Goal: Task Accomplishment & Management: Manage account settings

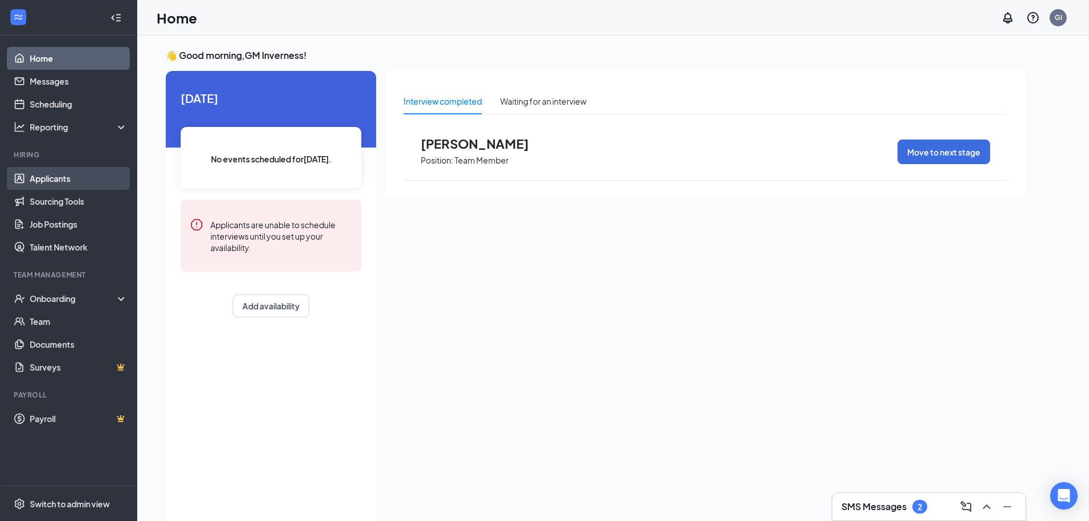
click at [71, 179] on link "Applicants" at bounding box center [79, 178] width 98 height 23
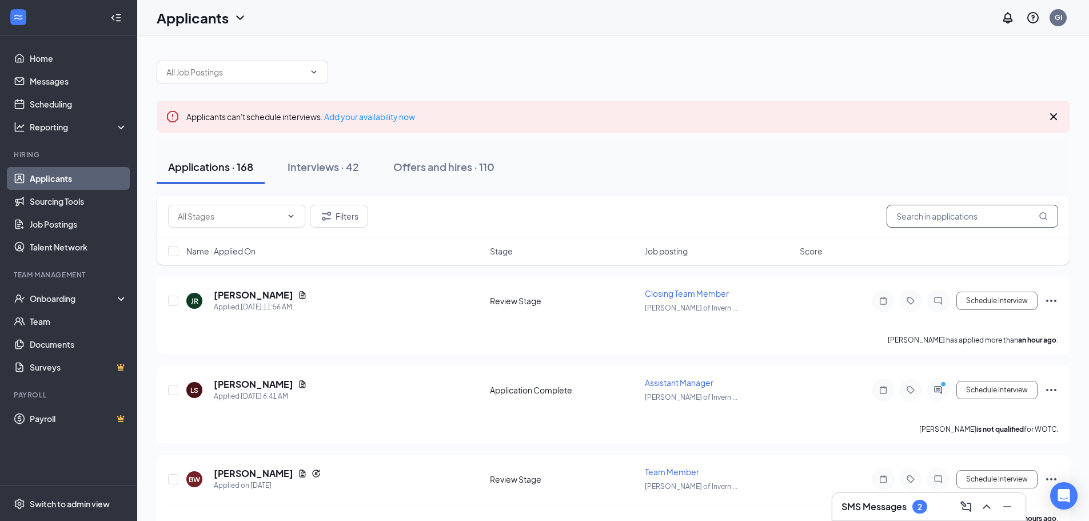
click at [920, 210] on input "text" at bounding box center [972, 216] width 171 height 23
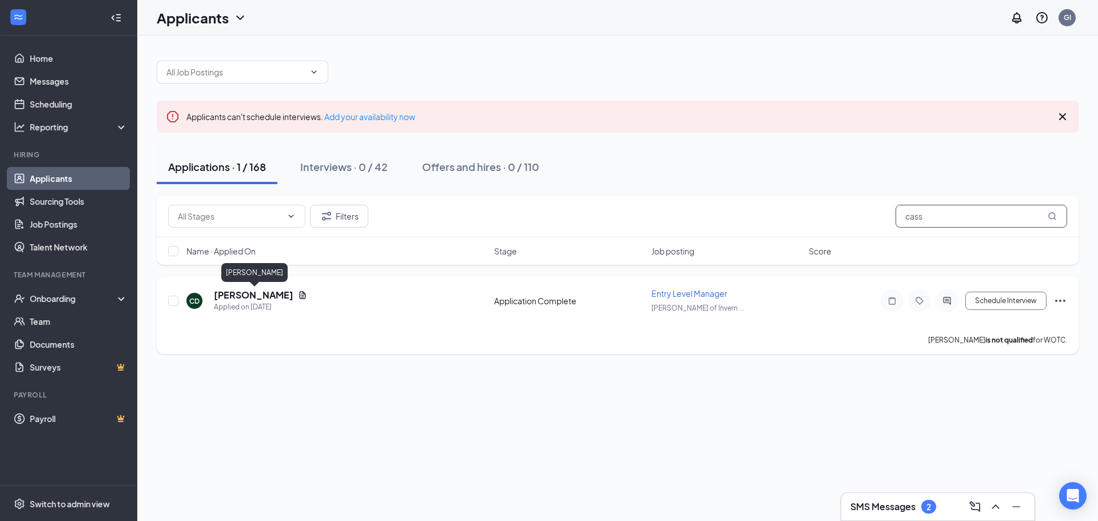
type input "cass"
click at [279, 297] on h5 "[PERSON_NAME]" at bounding box center [253, 295] width 79 height 13
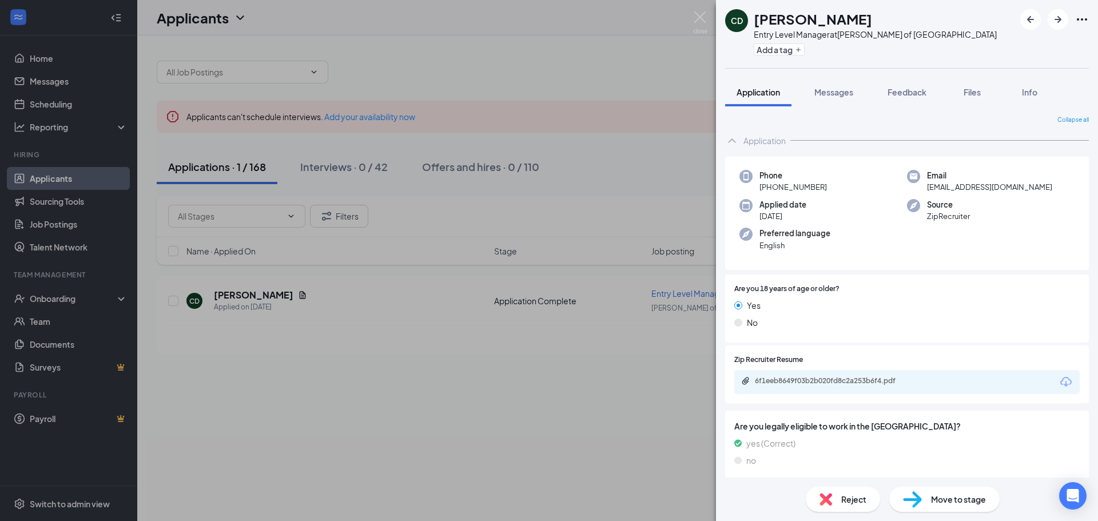
click at [354, 347] on div "CD [PERSON_NAME] Entry Level Manager at [PERSON_NAME] of Inverness Add a tag Ap…" at bounding box center [549, 260] width 1098 height 521
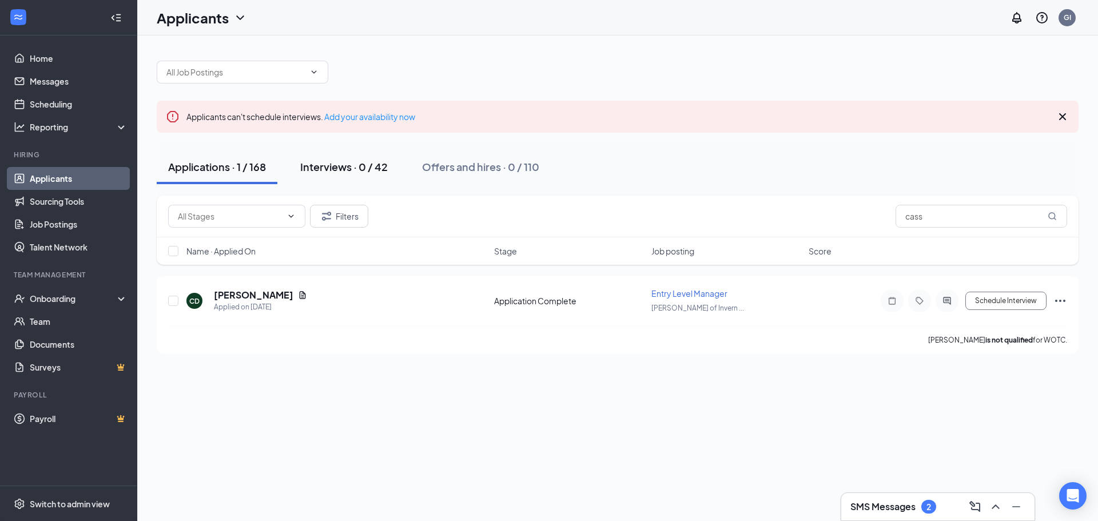
click at [356, 173] on div "Interviews · 0 / 42" at bounding box center [343, 166] width 87 height 14
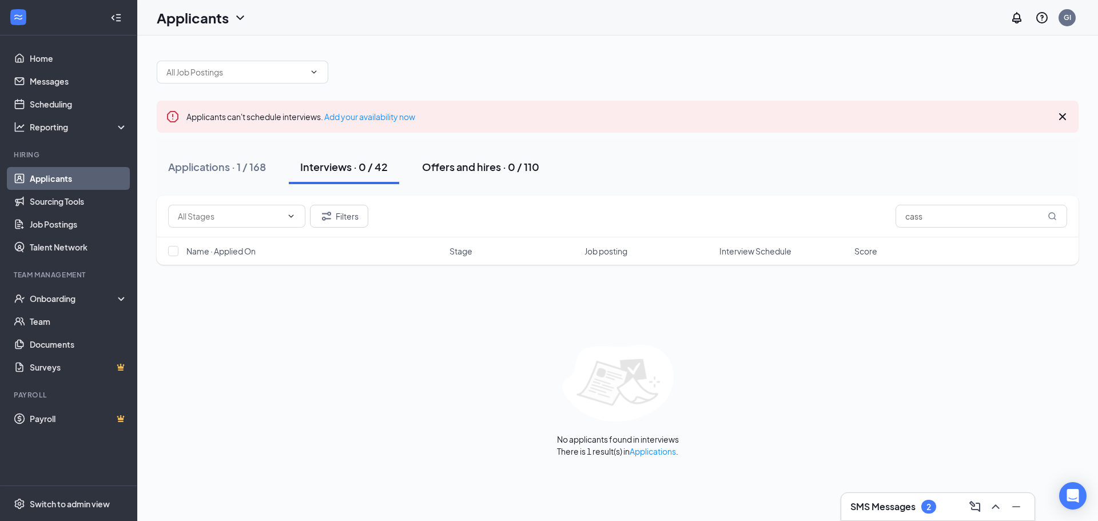
click at [440, 171] on div "Offers and hires · 0 / 110" at bounding box center [480, 166] width 117 height 14
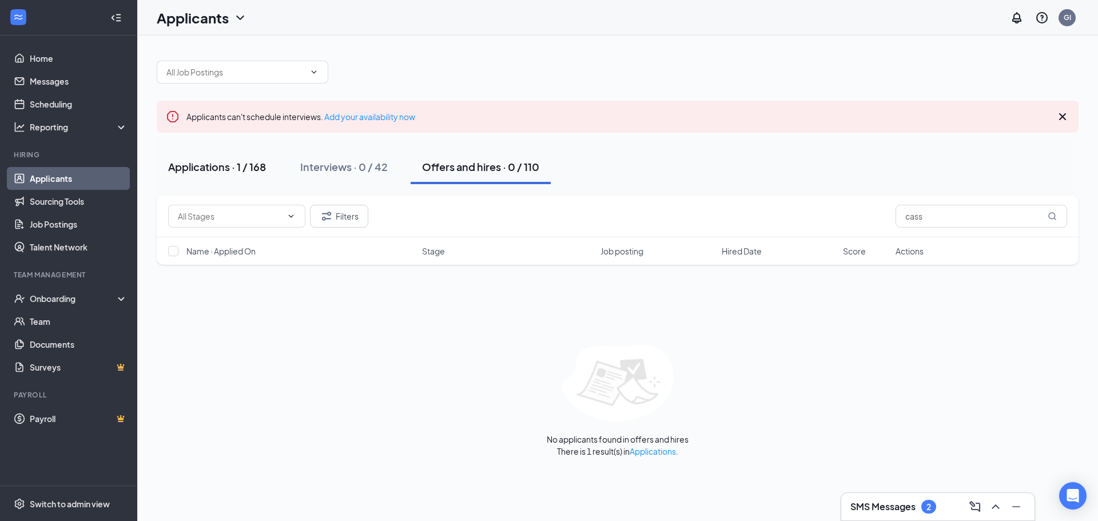
click at [258, 165] on div "Applications · 1 / 168" at bounding box center [217, 166] width 98 height 14
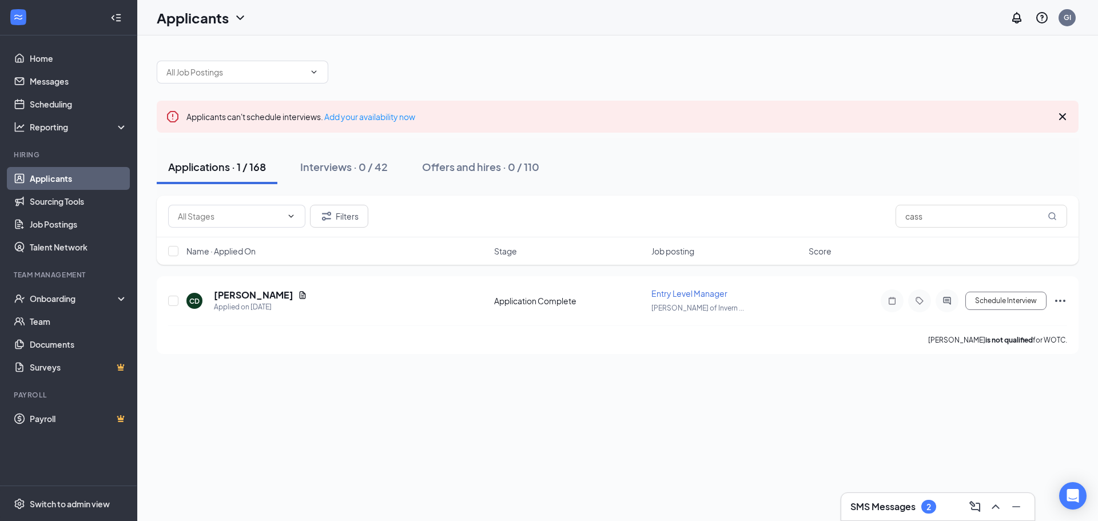
click at [957, 228] on div "Filters cass" at bounding box center [617, 216] width 921 height 42
click at [956, 218] on input "cass" at bounding box center [980, 216] width 171 height 23
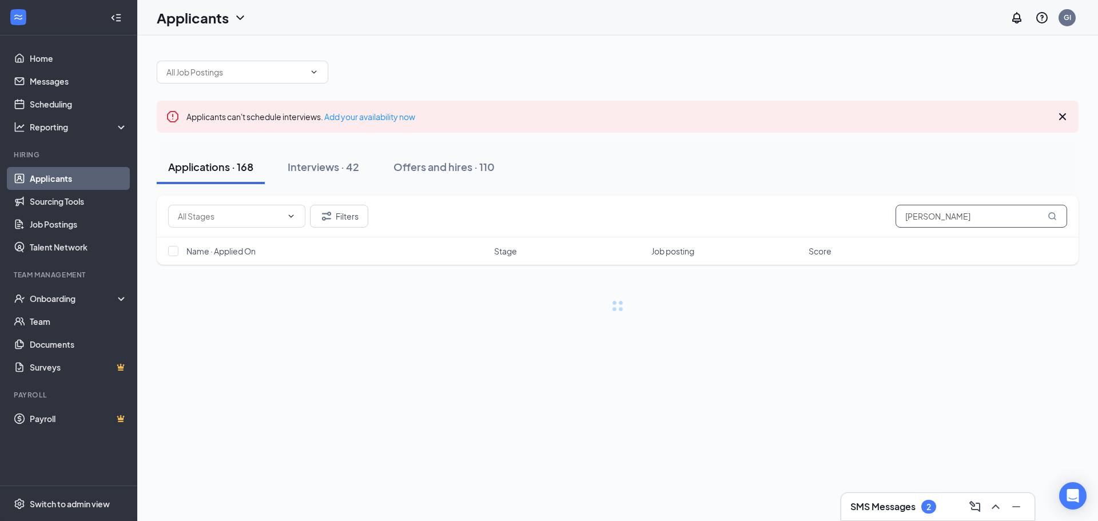
type input "[PERSON_NAME]"
click at [1052, 218] on icon "MagnifyingGlass" at bounding box center [1051, 216] width 9 height 9
click at [983, 215] on input "[PERSON_NAME]" at bounding box center [980, 216] width 171 height 23
click at [321, 166] on div "Interviews · 42" at bounding box center [323, 166] width 71 height 14
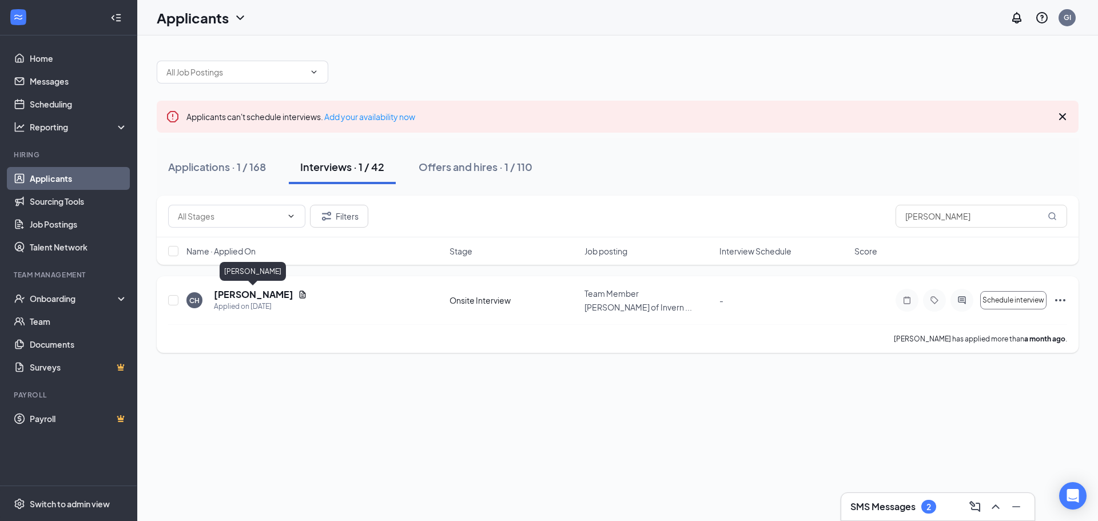
click at [264, 292] on h5 "[PERSON_NAME]" at bounding box center [253, 294] width 79 height 13
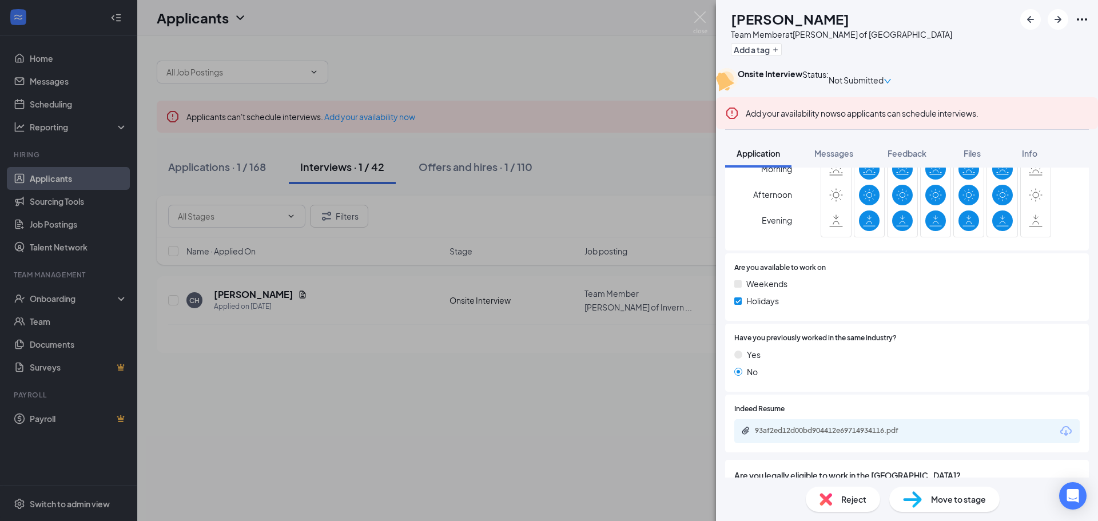
scroll to position [457, 0]
click at [939, 498] on span "Move to stage" at bounding box center [958, 499] width 55 height 13
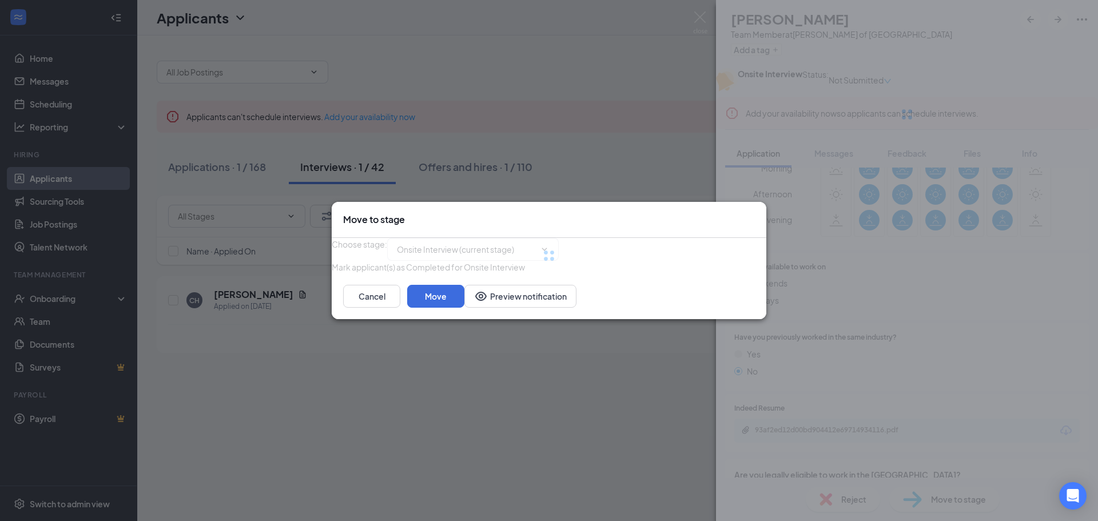
type input "Background Check Screening (next stage)"
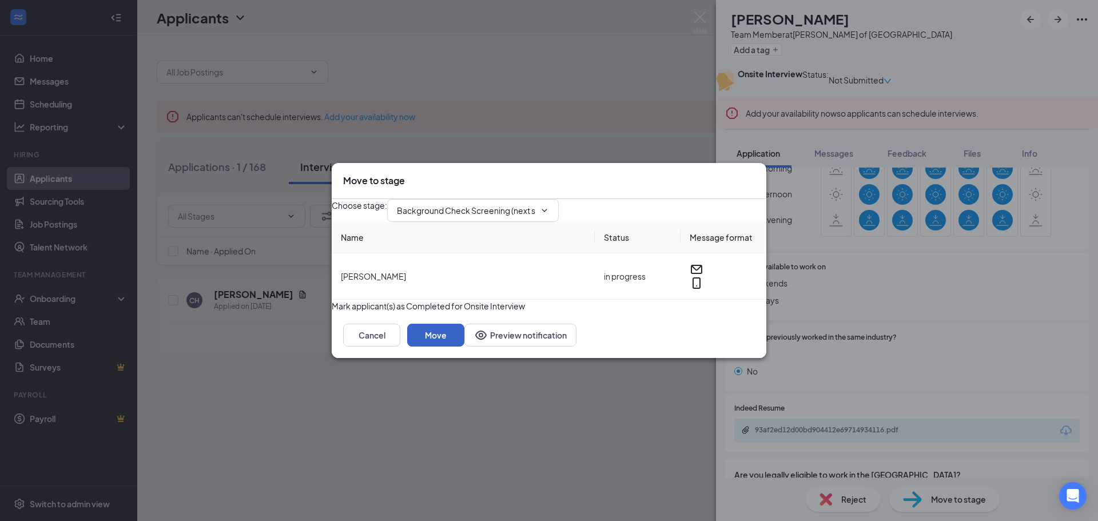
click at [464, 346] on button "Move" at bounding box center [435, 335] width 57 height 23
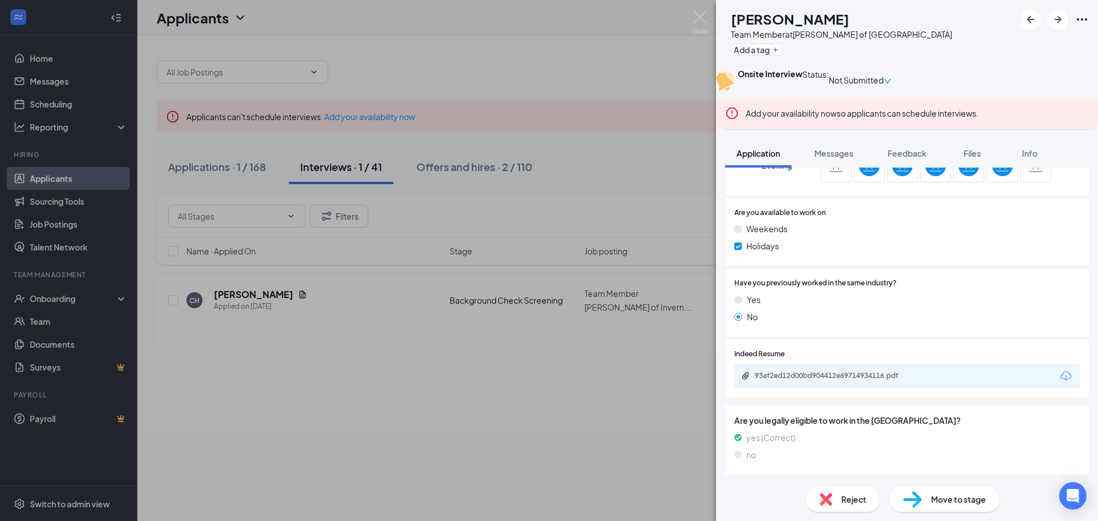
scroll to position [537, 0]
click at [808, 380] on div "93af2ed12d00bd904412e69714934116.pdf" at bounding box center [835, 375] width 160 height 9
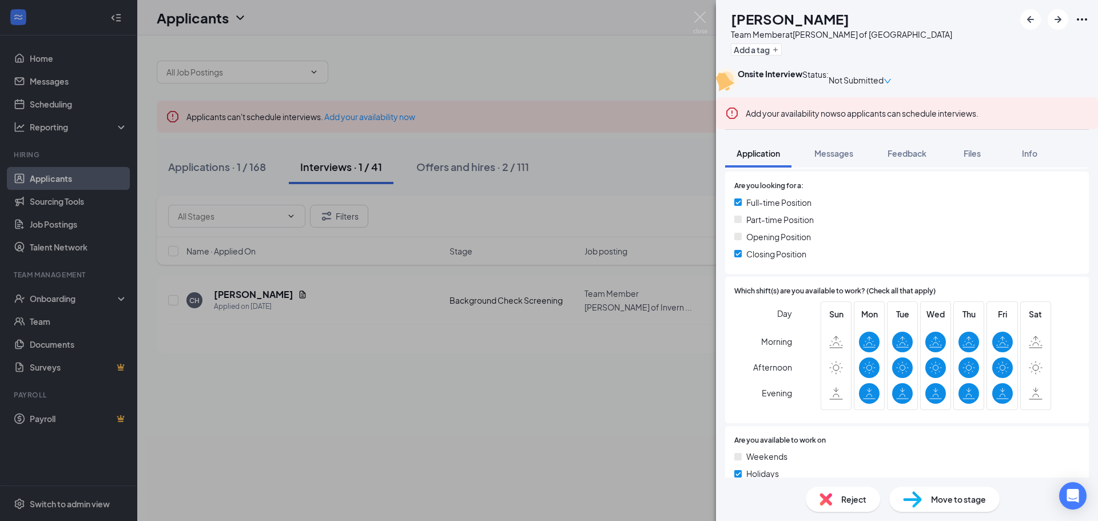
scroll to position [286, 0]
click at [960, 500] on span "Move to stage" at bounding box center [958, 499] width 55 height 13
type input "Background Check Screening (next stage)"
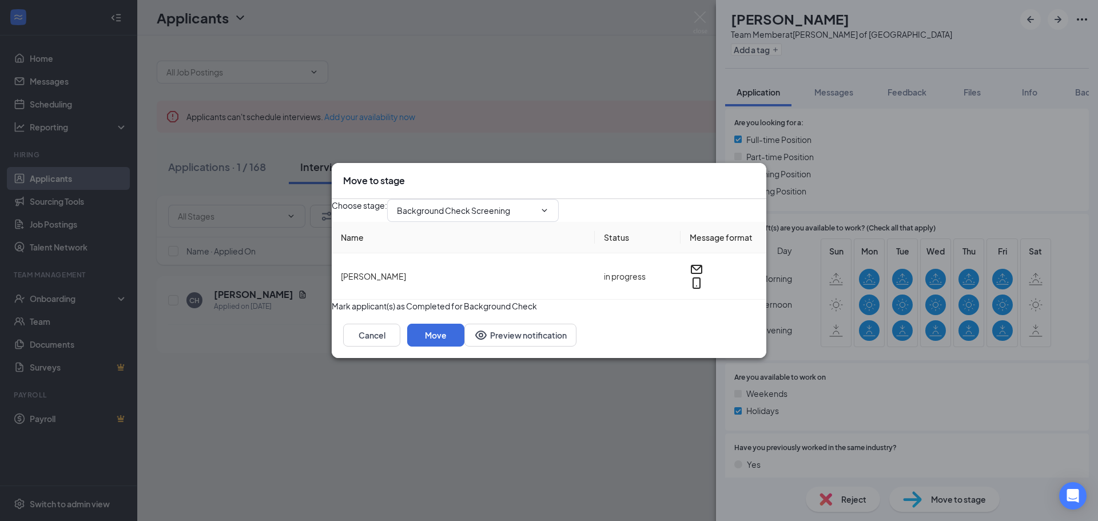
click at [755, 174] on icon "Cross" at bounding box center [755, 174] width 0 height 0
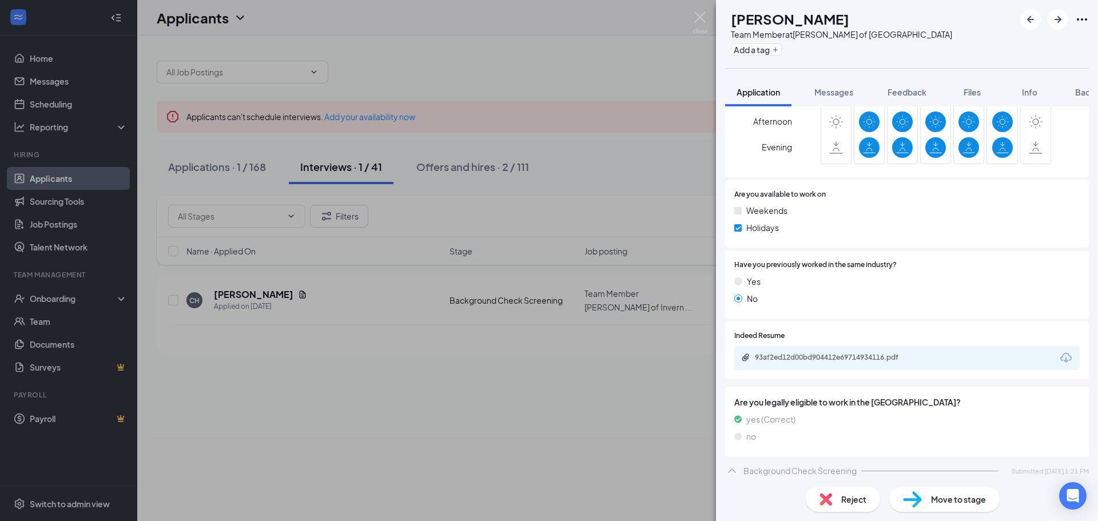
scroll to position [564, 0]
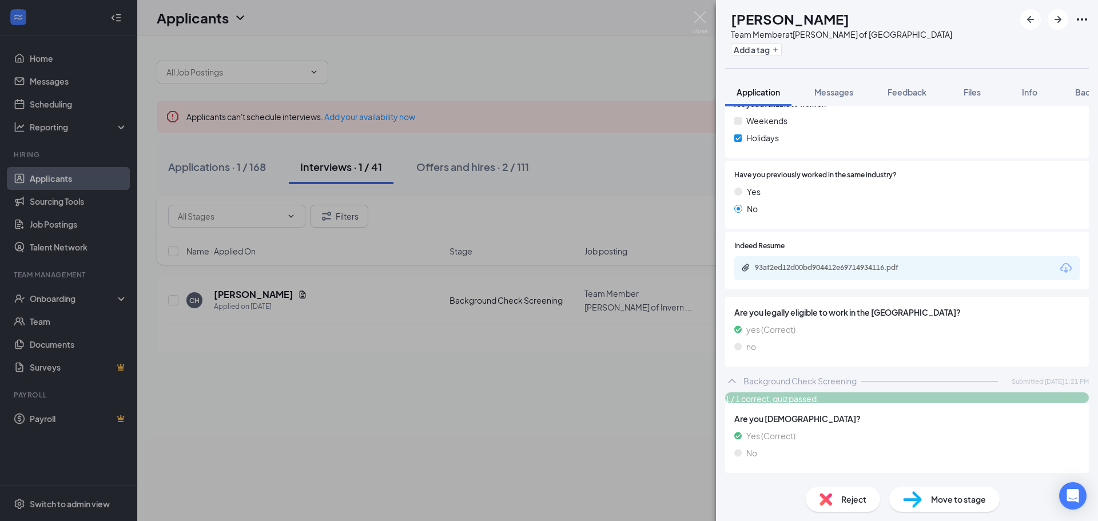
click at [955, 503] on span "Move to stage" at bounding box center [958, 499] width 55 height 13
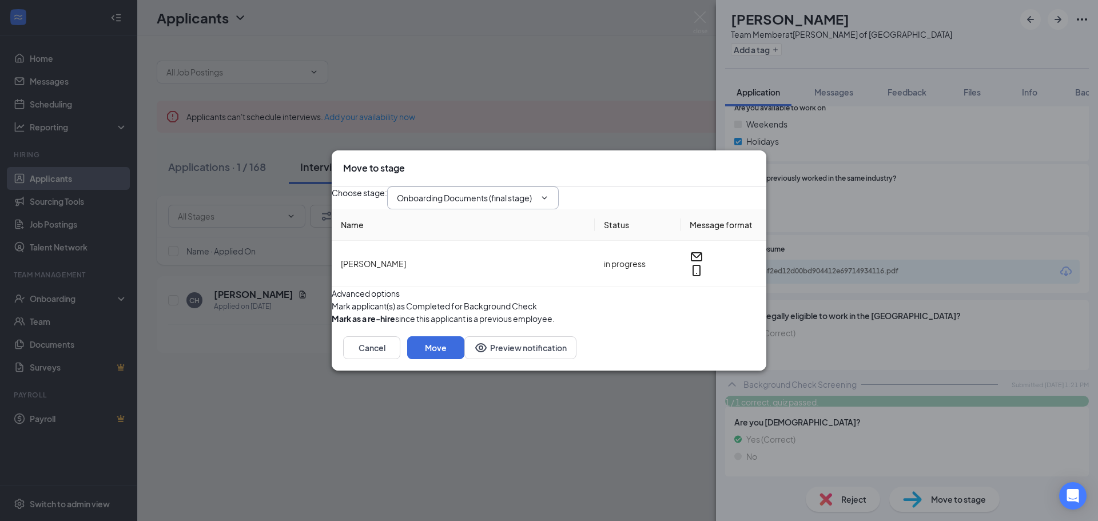
click at [535, 191] on input "Onboarding Documents (final stage)" at bounding box center [466, 197] width 138 height 13
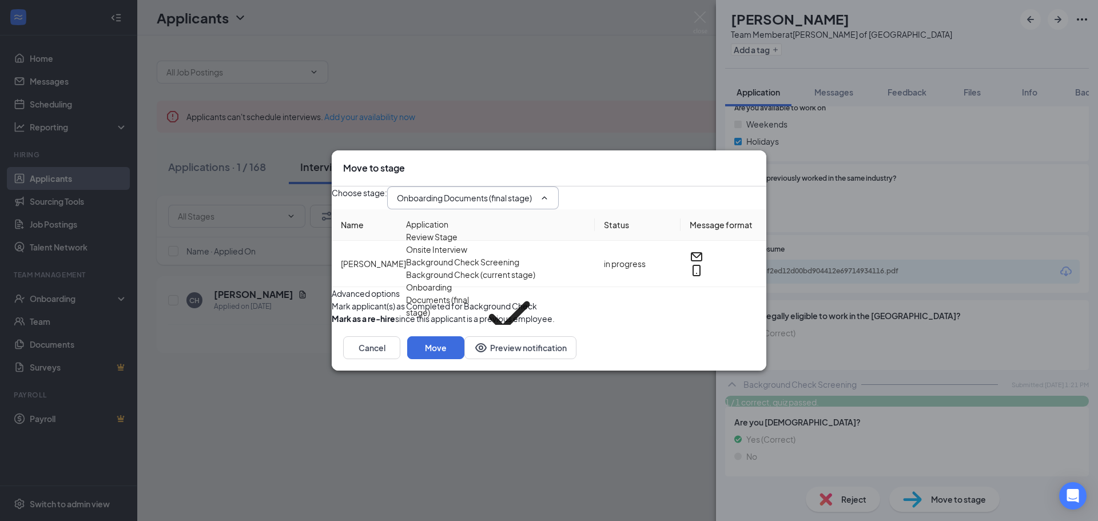
click at [535, 281] on div "Background Check (current stage)" at bounding box center [470, 274] width 129 height 13
click at [673, 309] on div "Mark applicant(s) as Completed for Background Check" at bounding box center [549, 306] width 434 height 13
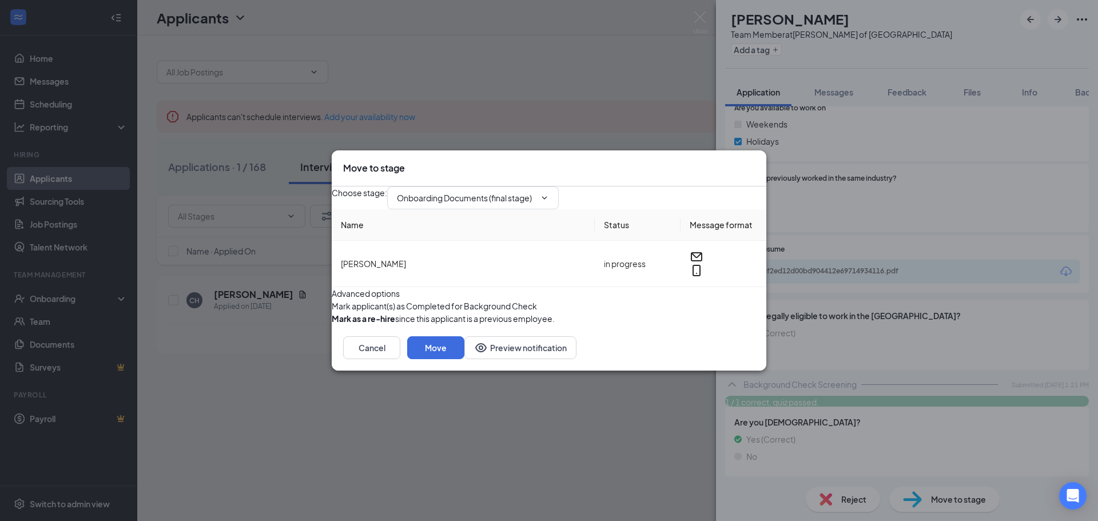
click at [758, 165] on icon "Cross" at bounding box center [761, 168] width 7 height 7
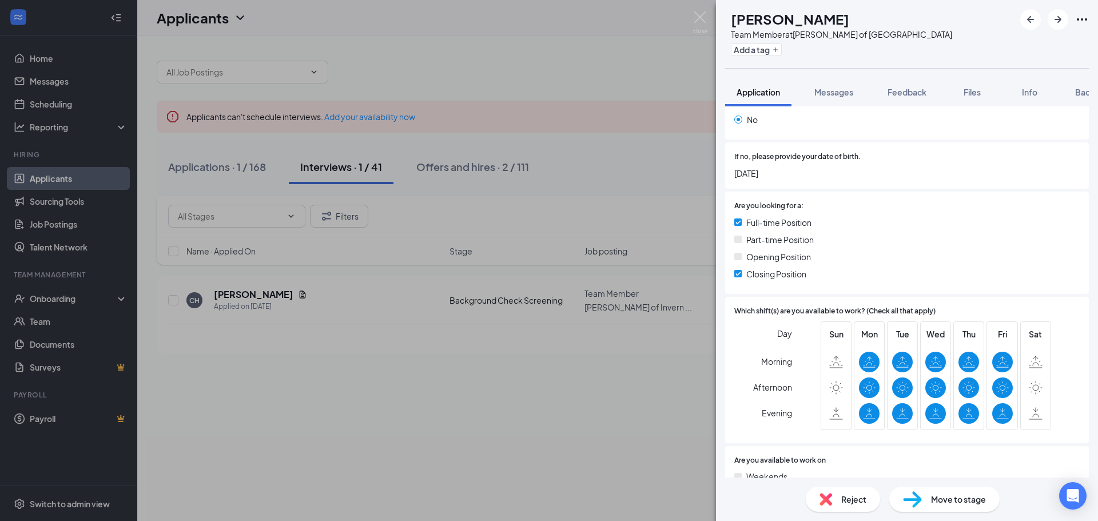
scroll to position [98, 0]
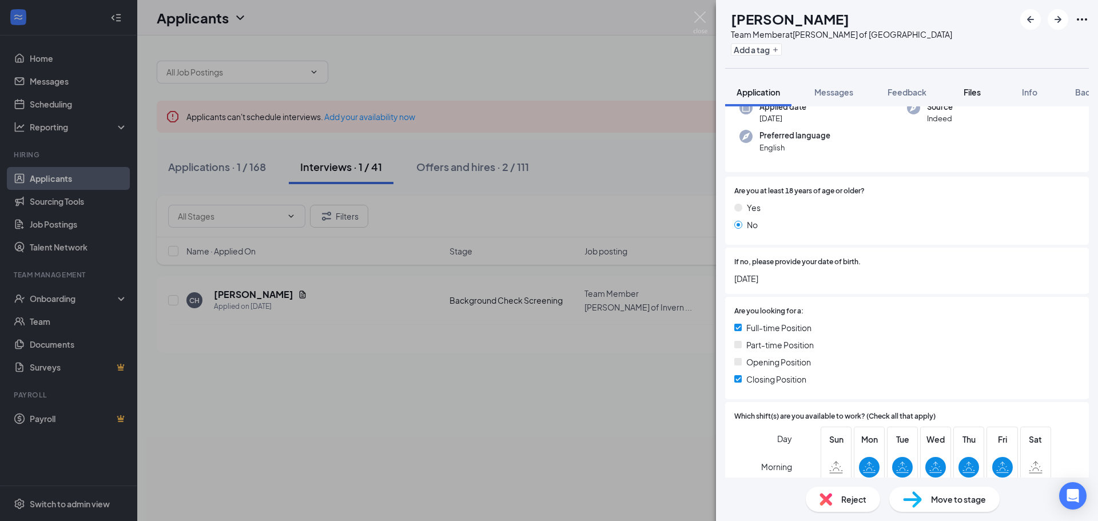
drag, startPoint x: 970, startPoint y: 94, endPoint x: 994, endPoint y: 105, distance: 26.6
click at [970, 94] on span "Files" at bounding box center [971, 92] width 17 height 10
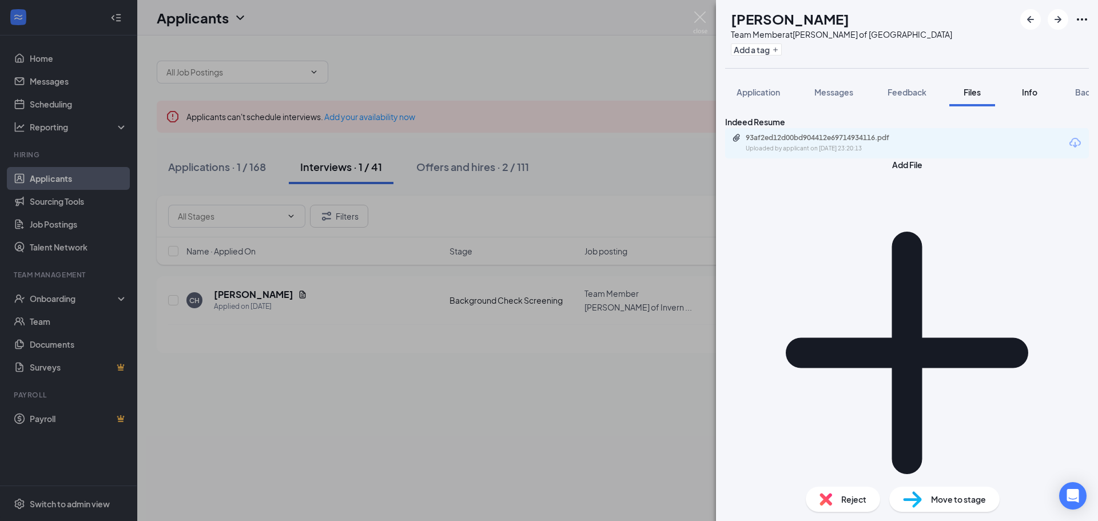
click at [1032, 99] on button "Info" at bounding box center [1029, 92] width 46 height 29
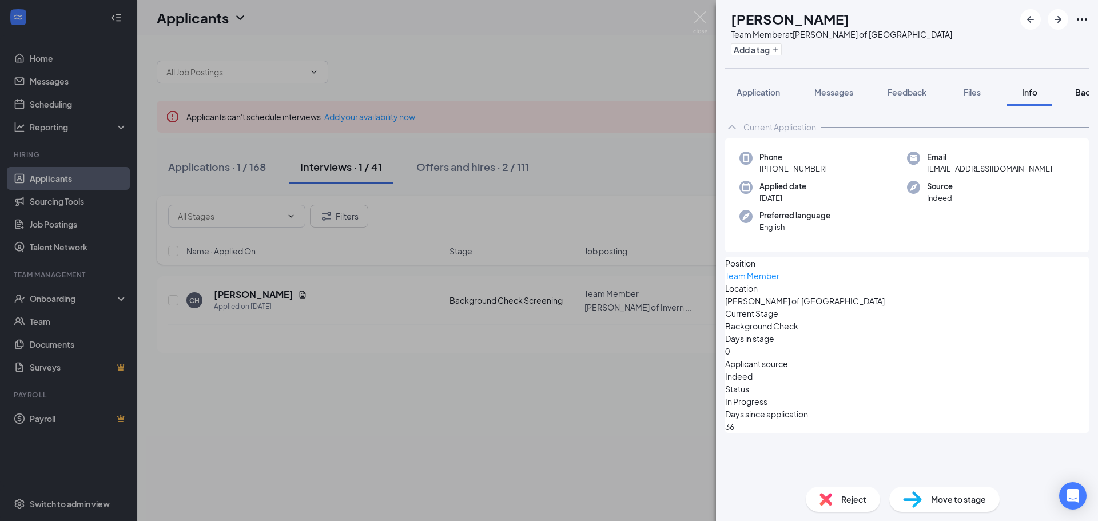
click at [1087, 94] on span "Background" at bounding box center [1098, 92] width 47 height 10
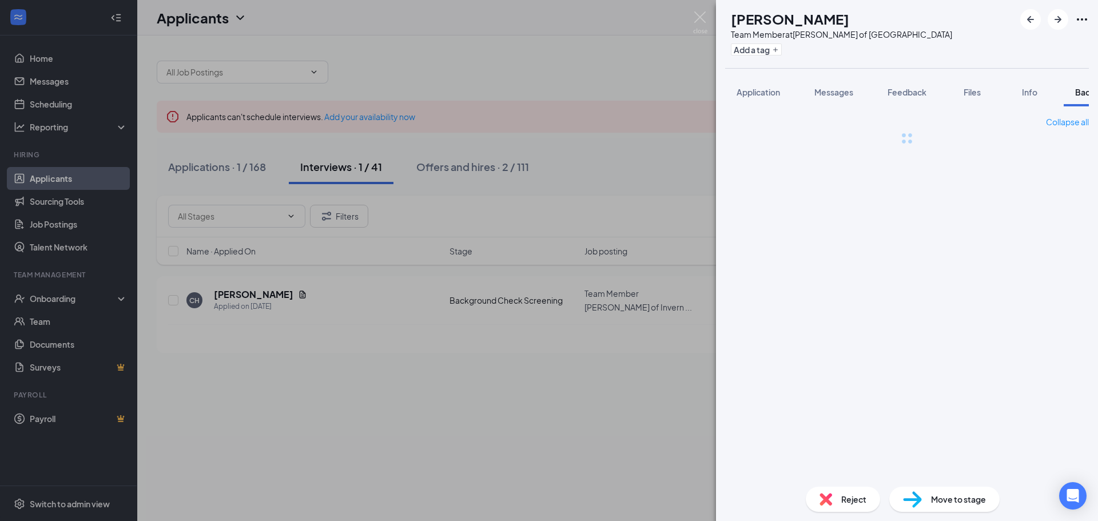
scroll to position [0, 47]
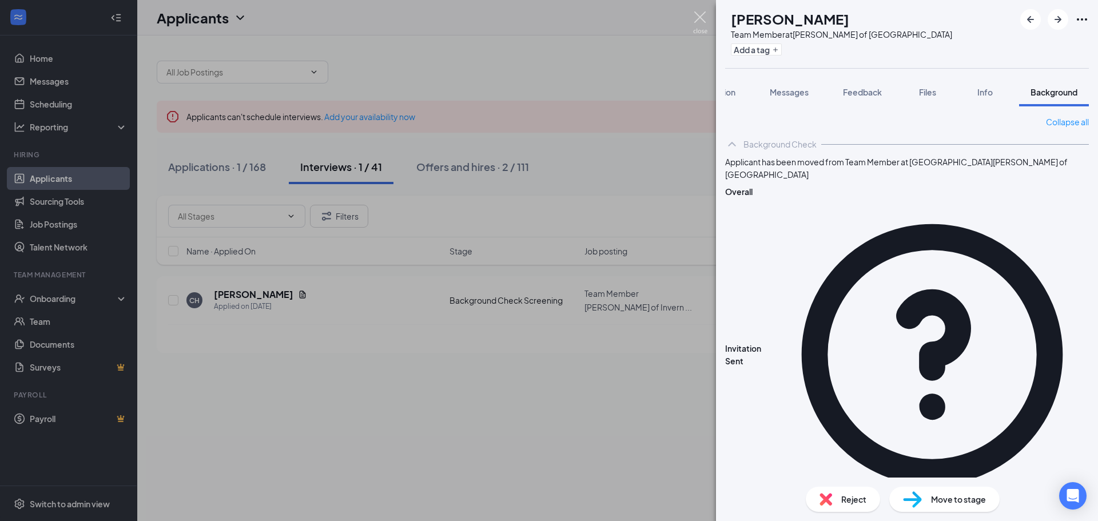
click at [705, 11] on img at bounding box center [700, 22] width 14 height 22
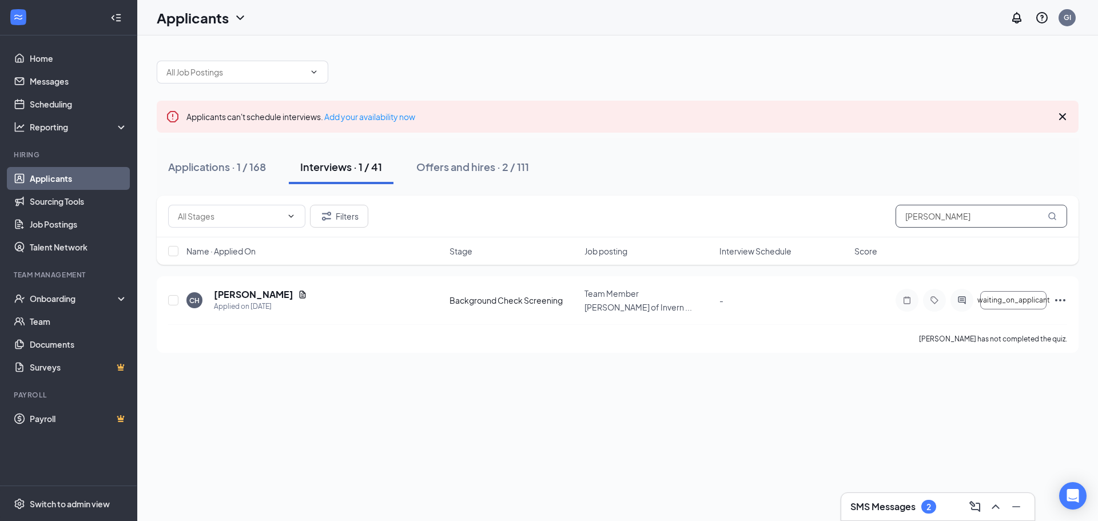
click at [956, 214] on input "[PERSON_NAME]" at bounding box center [980, 216] width 171 height 23
click at [955, 214] on input "[PERSON_NAME]" at bounding box center [980, 216] width 171 height 23
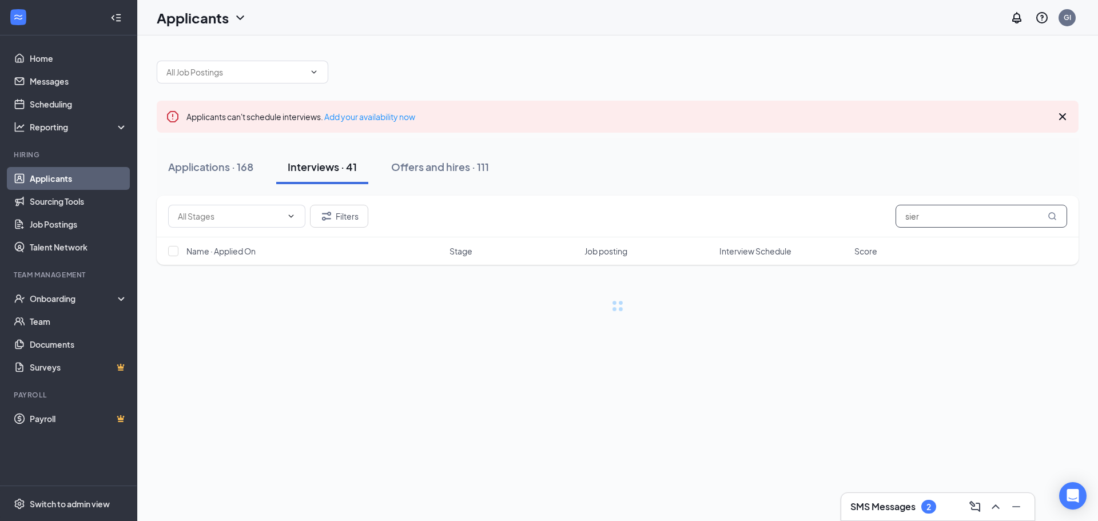
type input "sier"
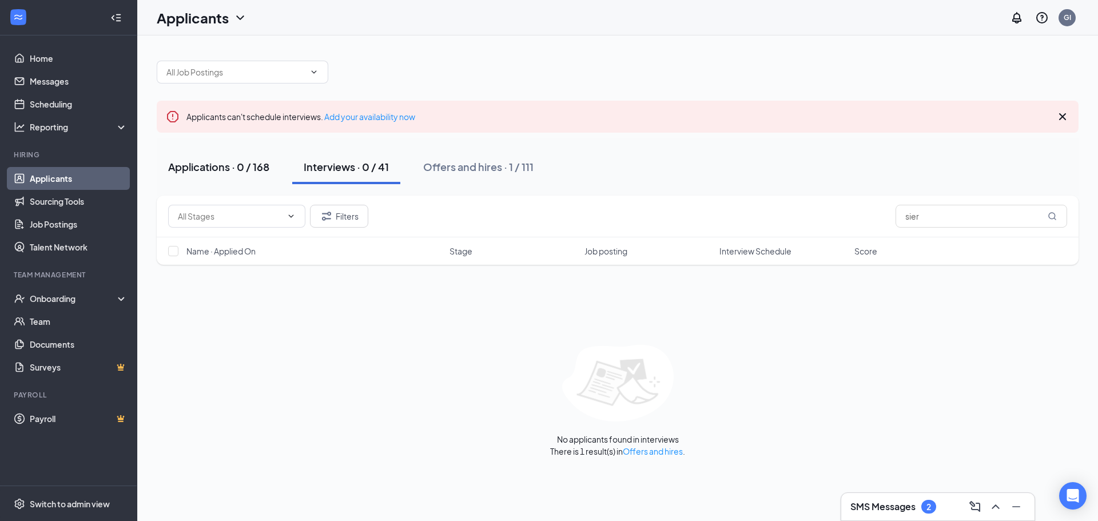
click at [256, 165] on div "Applications · 0 / 168" at bounding box center [218, 166] width 101 height 14
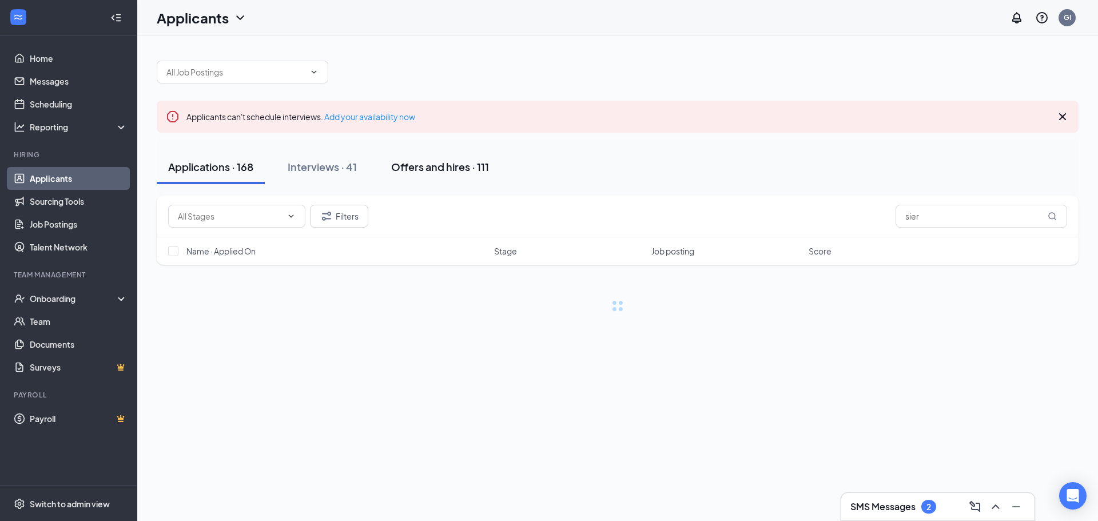
click at [460, 166] on div "Offers and hires · 111" at bounding box center [440, 166] width 98 height 14
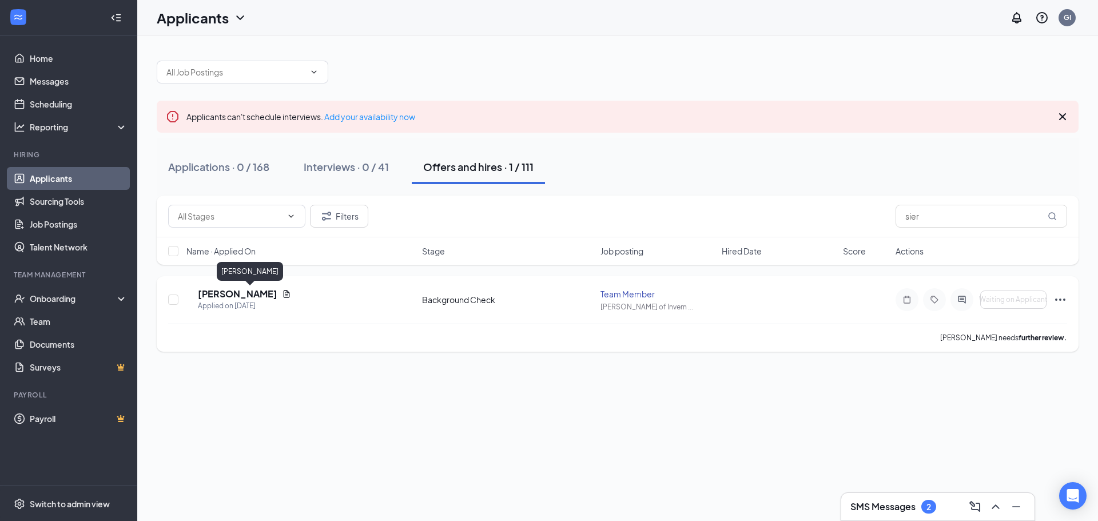
click at [256, 294] on h5 "[PERSON_NAME]" at bounding box center [237, 294] width 79 height 13
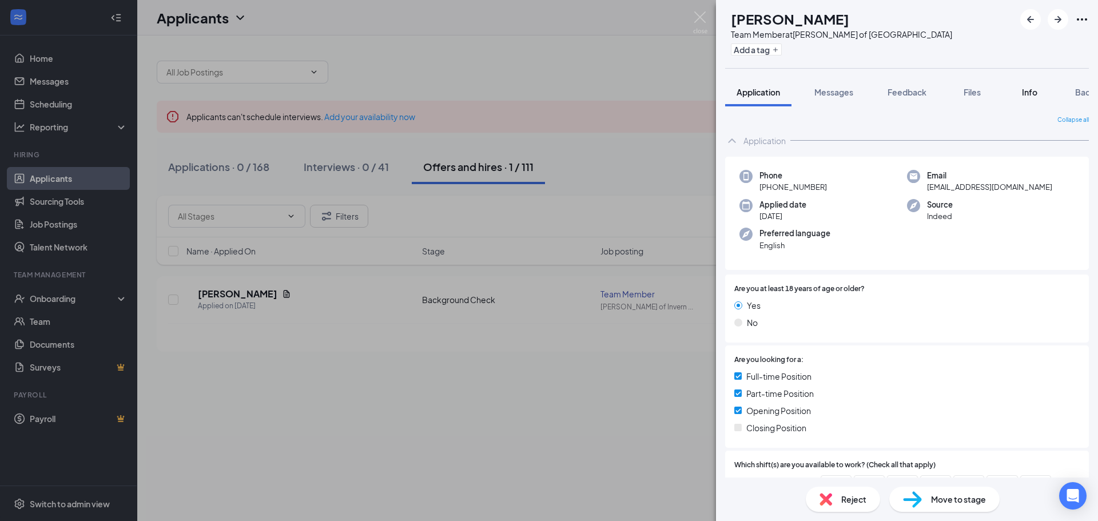
click at [1023, 92] on span "Info" at bounding box center [1028, 92] width 15 height 10
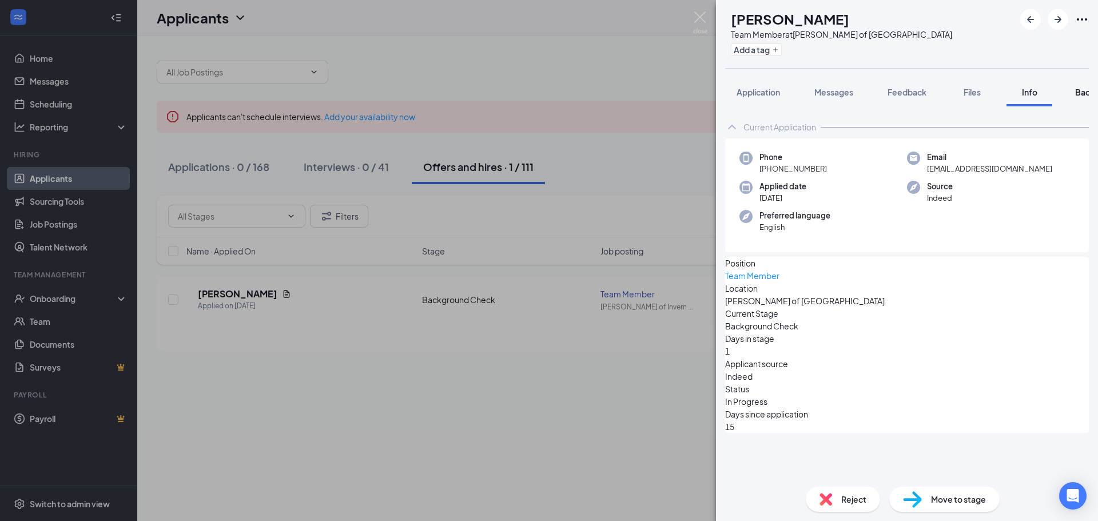
click at [1078, 94] on span "Background" at bounding box center [1098, 92] width 47 height 10
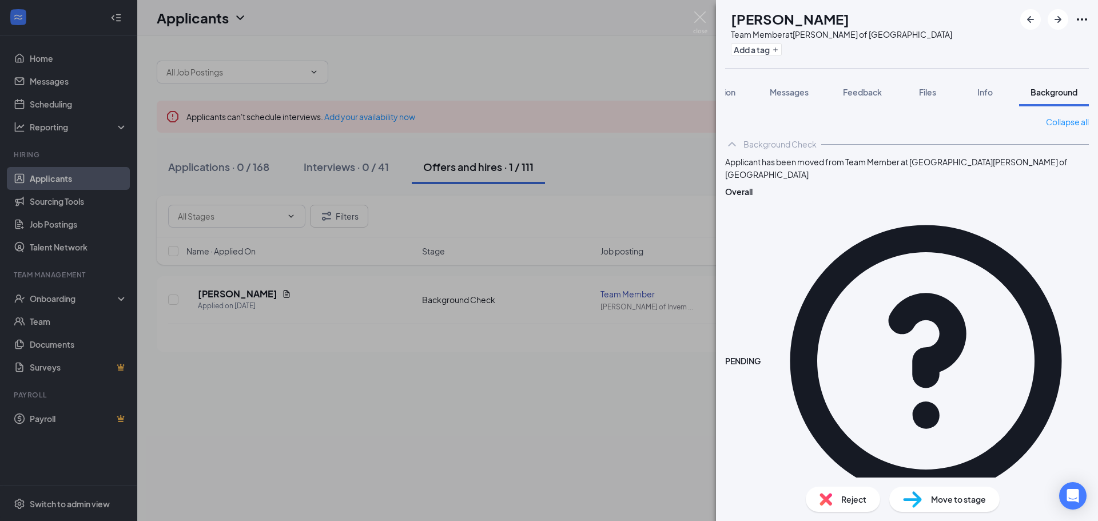
click at [992, 102] on button "Info" at bounding box center [984, 92] width 46 height 29
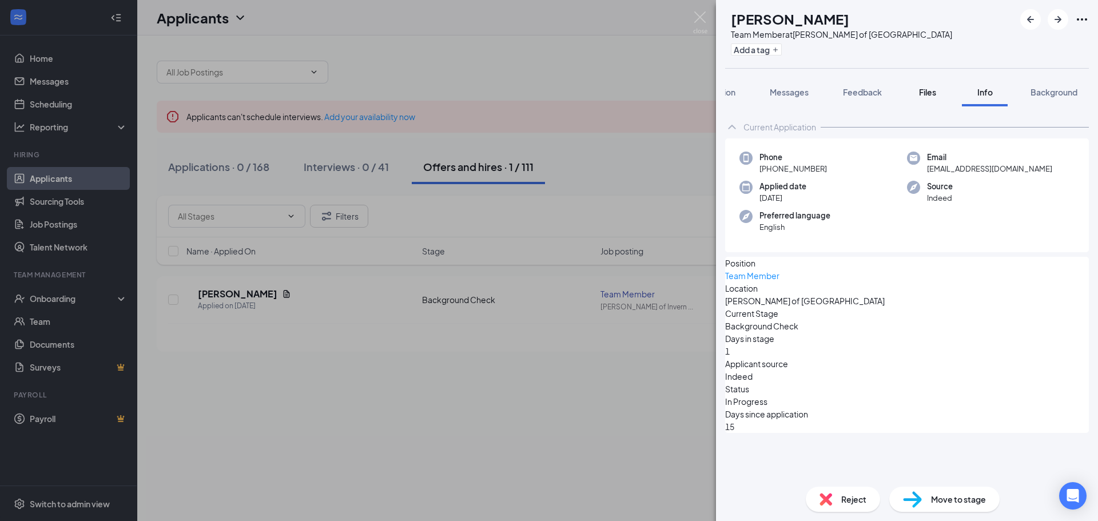
click at [933, 95] on span "Files" at bounding box center [927, 92] width 17 height 10
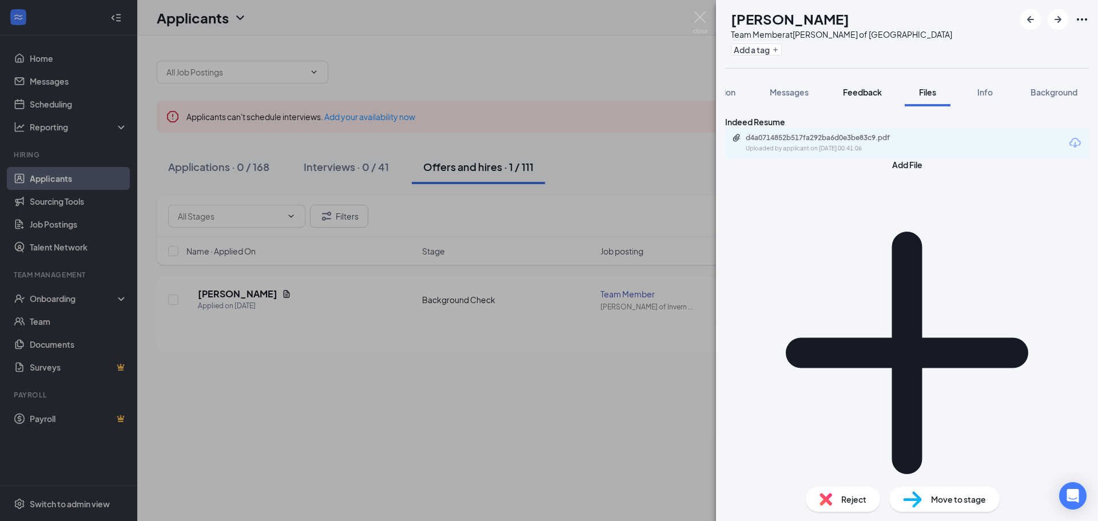
click at [866, 99] on button "Feedback" at bounding box center [862, 92] width 62 height 29
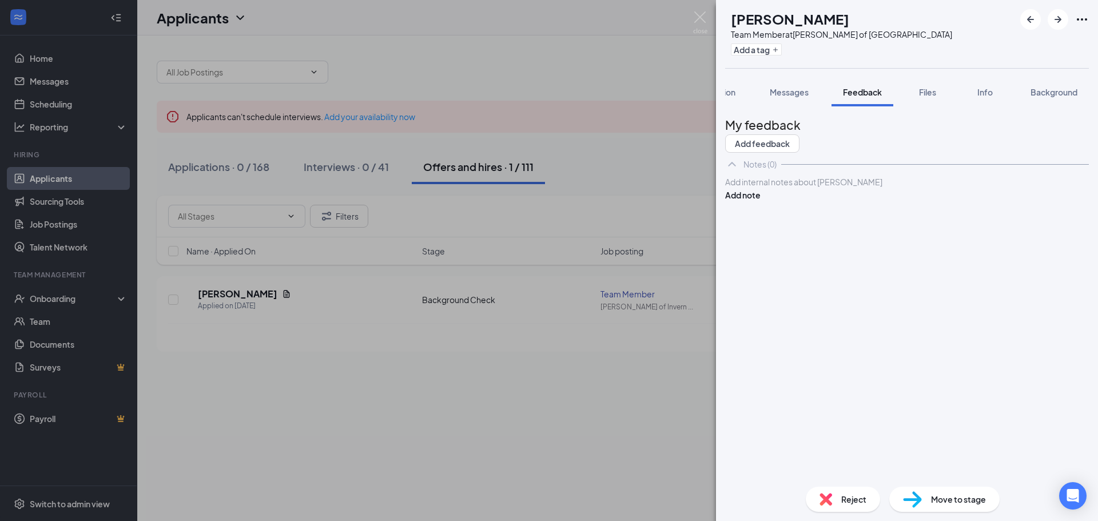
click at [827, 102] on div "Application Messages Feedback Files Info Background" at bounding box center [907, 92] width 364 height 29
click at [809, 101] on button "Messages" at bounding box center [789, 92] width 62 height 29
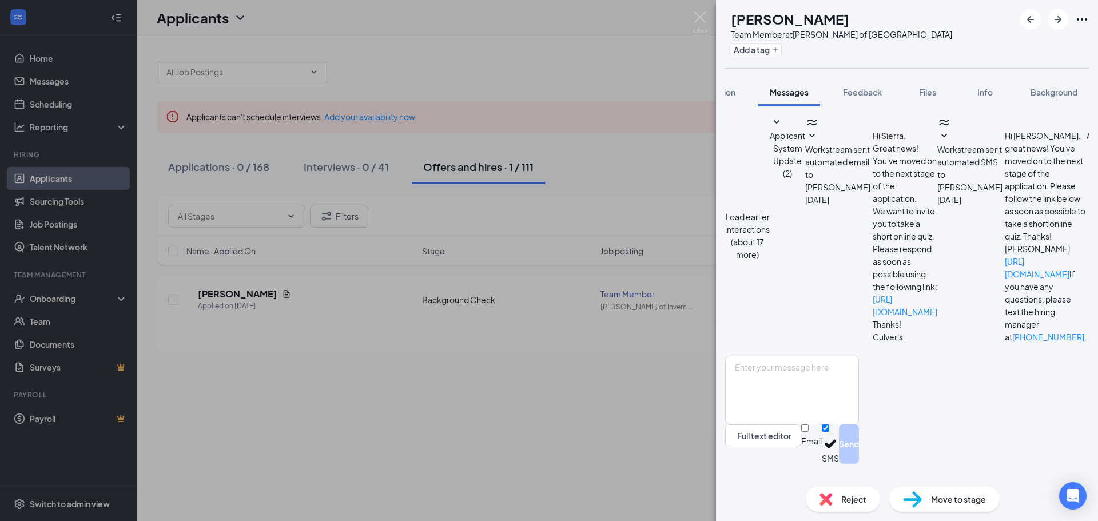
scroll to position [242, 0]
click at [728, 91] on span "Application" at bounding box center [713, 92] width 43 height 10
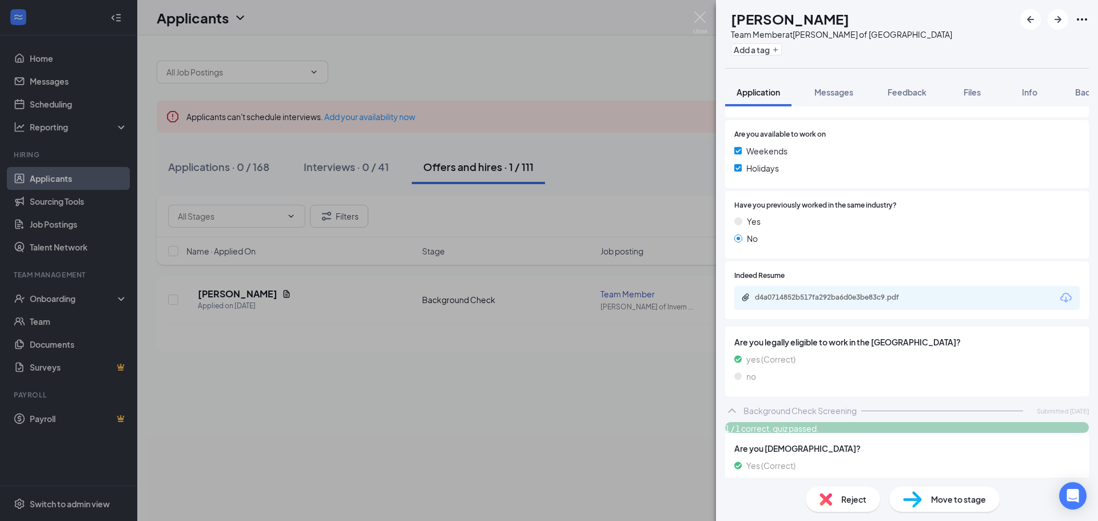
scroll to position [515, 0]
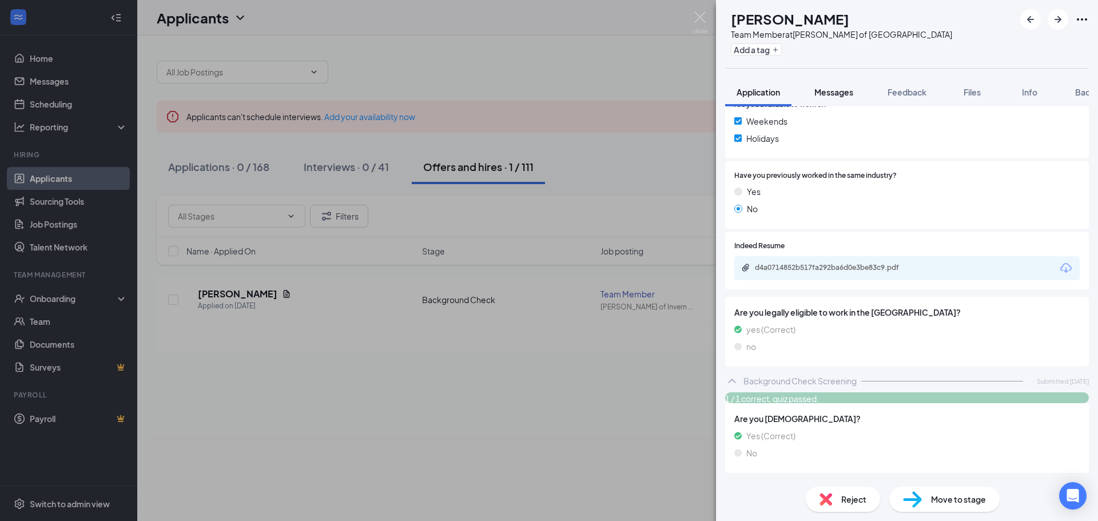
drag, startPoint x: 757, startPoint y: 89, endPoint x: 832, endPoint y: 91, distance: 74.9
click at [832, 91] on div "Application Messages Feedback Files Info Background" at bounding box center [907, 92] width 364 height 29
click at [863, 90] on button "Messages" at bounding box center [834, 92] width 62 height 29
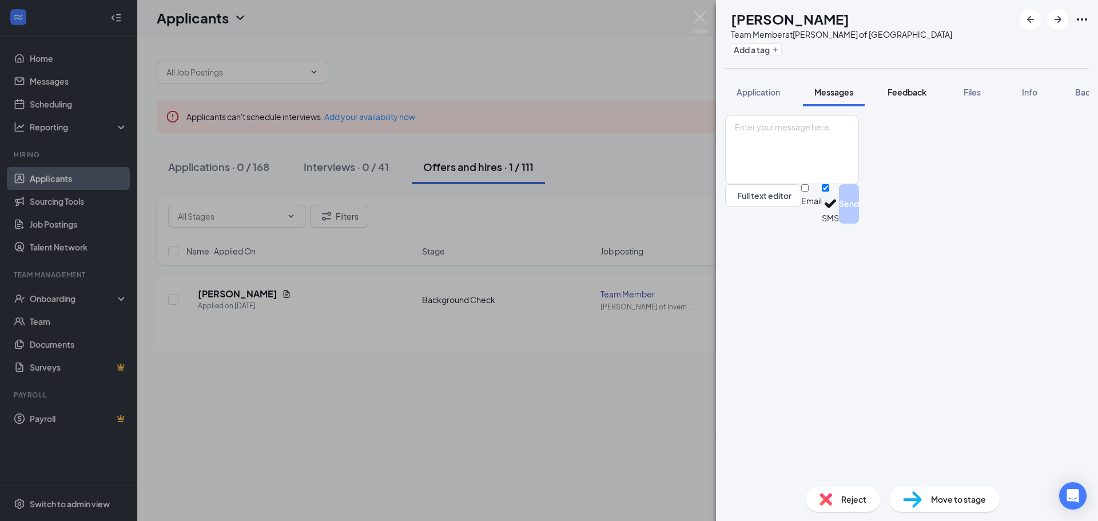
click at [910, 95] on span "Feedback" at bounding box center [906, 92] width 39 height 10
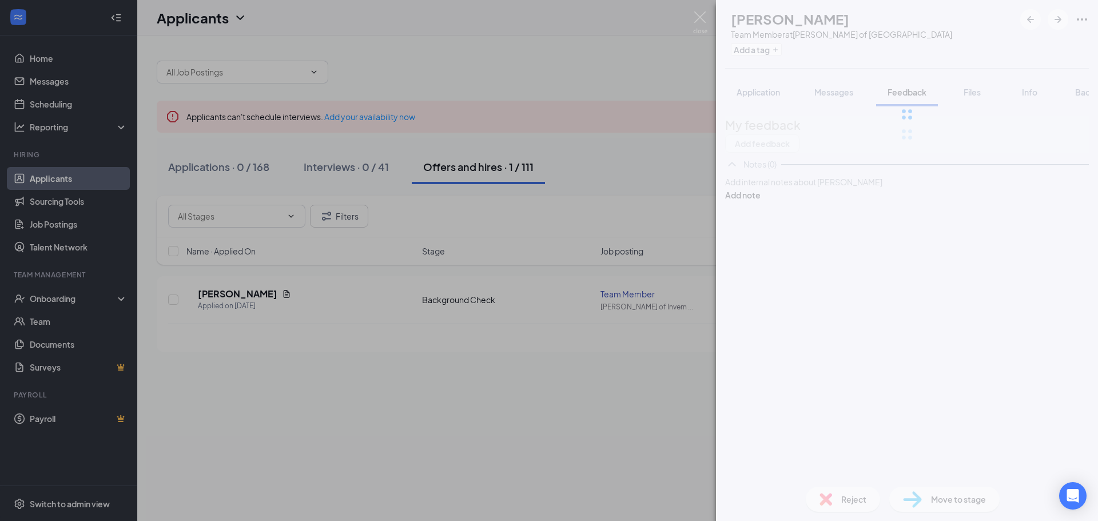
click at [954, 91] on div at bounding box center [907, 114] width 382 height 229
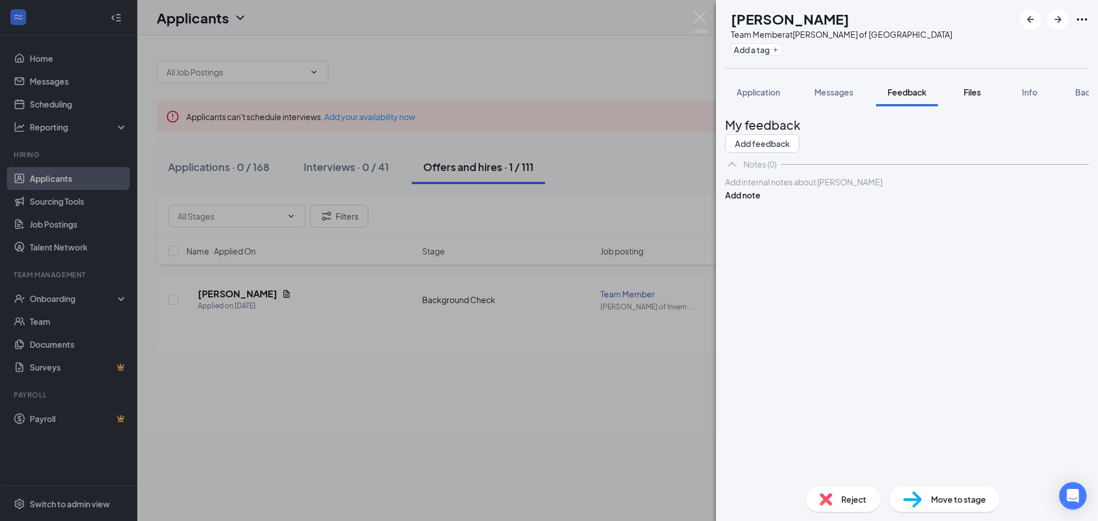
click at [965, 95] on span "Files" at bounding box center [971, 92] width 17 height 10
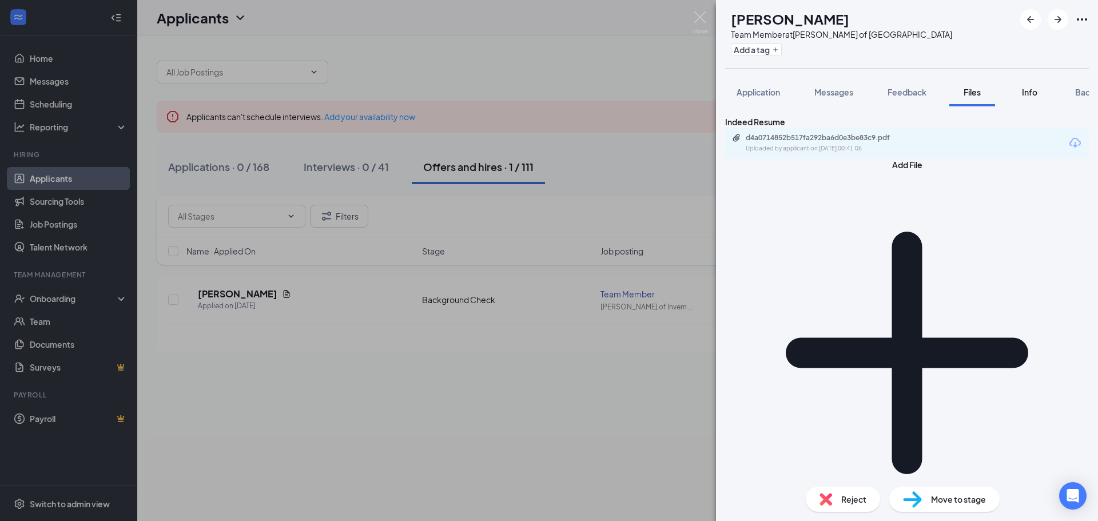
click at [1027, 99] on button "Info" at bounding box center [1029, 92] width 46 height 29
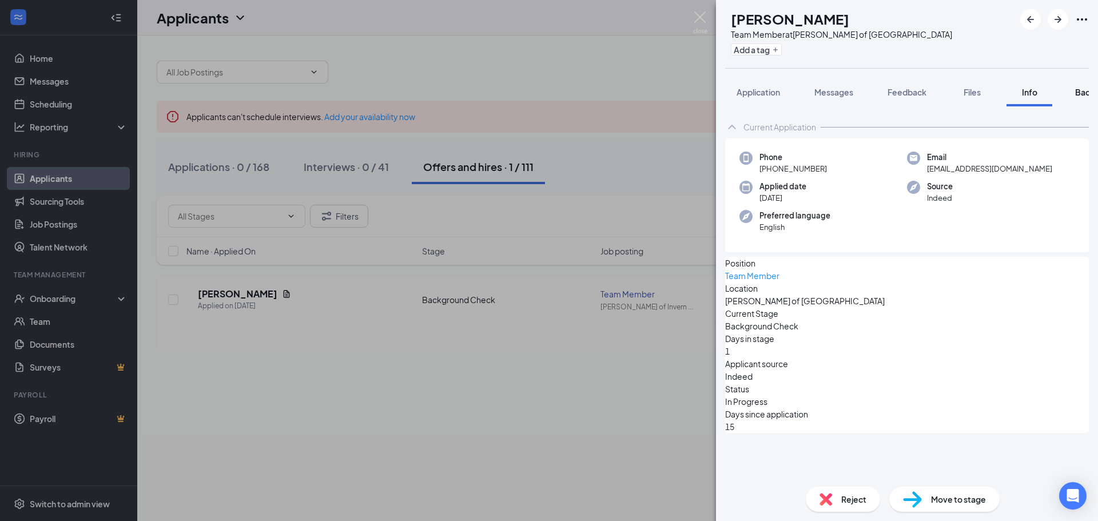
click at [1074, 97] on button "Background" at bounding box center [1098, 92] width 70 height 29
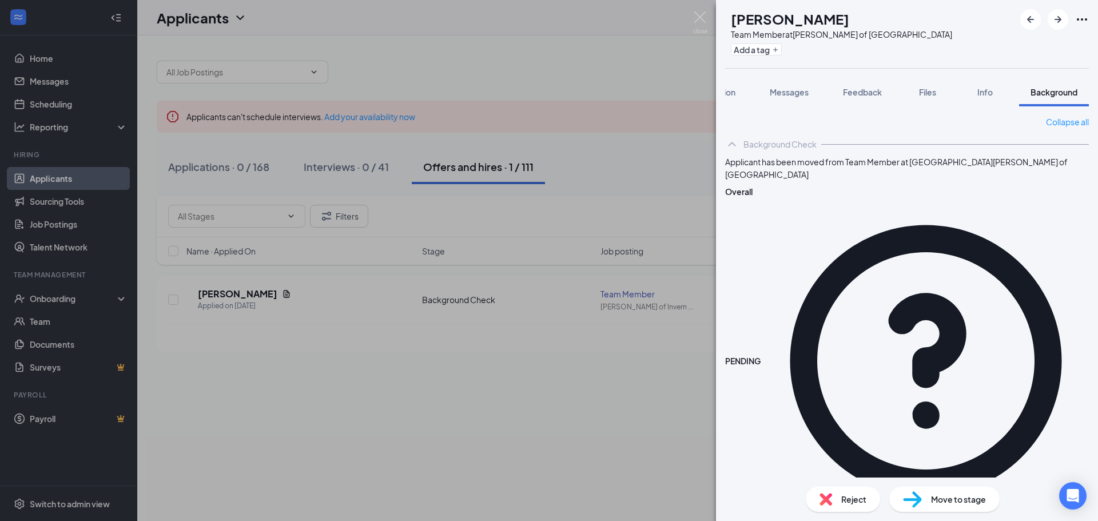
click at [1066, 198] on icon "QuestionInfo" at bounding box center [926, 361] width 326 height 326
click at [1070, 198] on icon "QuestionInfo" at bounding box center [926, 361] width 326 height 326
click at [1064, 198] on div "PENDING" at bounding box center [907, 361] width 364 height 326
click at [677, 72] on div "SS [PERSON_NAME] Team Member at [PERSON_NAME] of Inverness Add a tag Applicatio…" at bounding box center [549, 260] width 1098 height 521
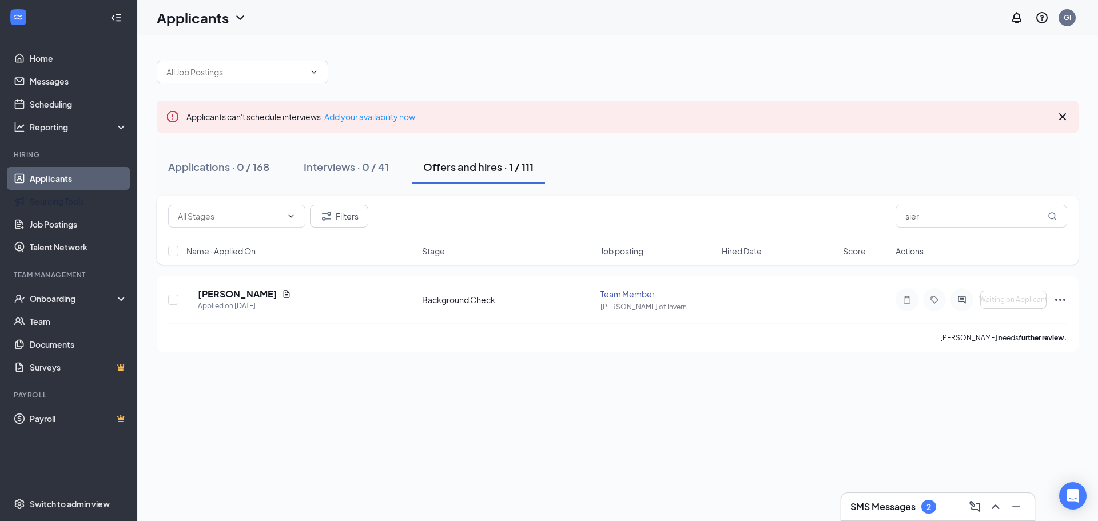
click at [69, 178] on link "Applicants" at bounding box center [79, 178] width 98 height 23
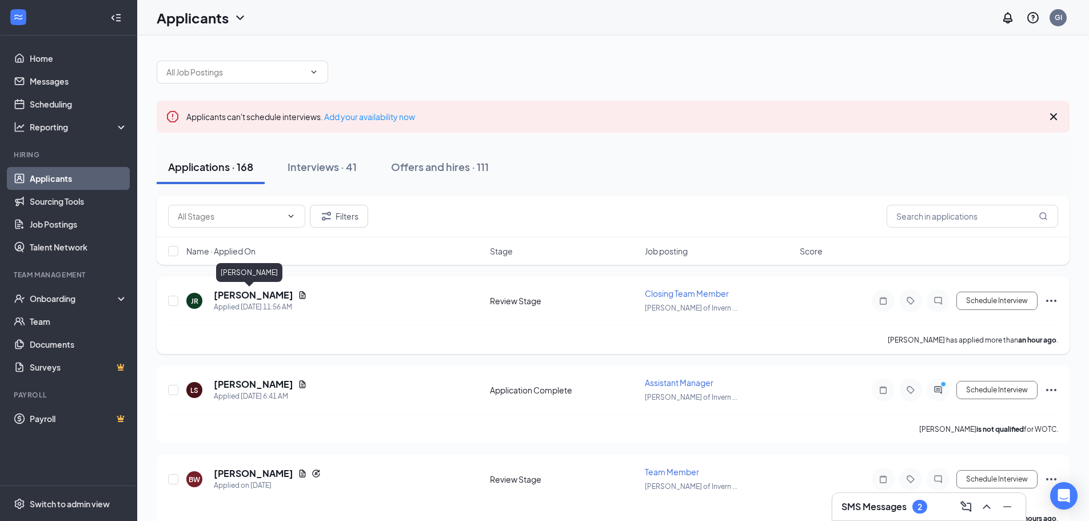
click at [243, 296] on h5 "[PERSON_NAME]" at bounding box center [253, 295] width 79 height 13
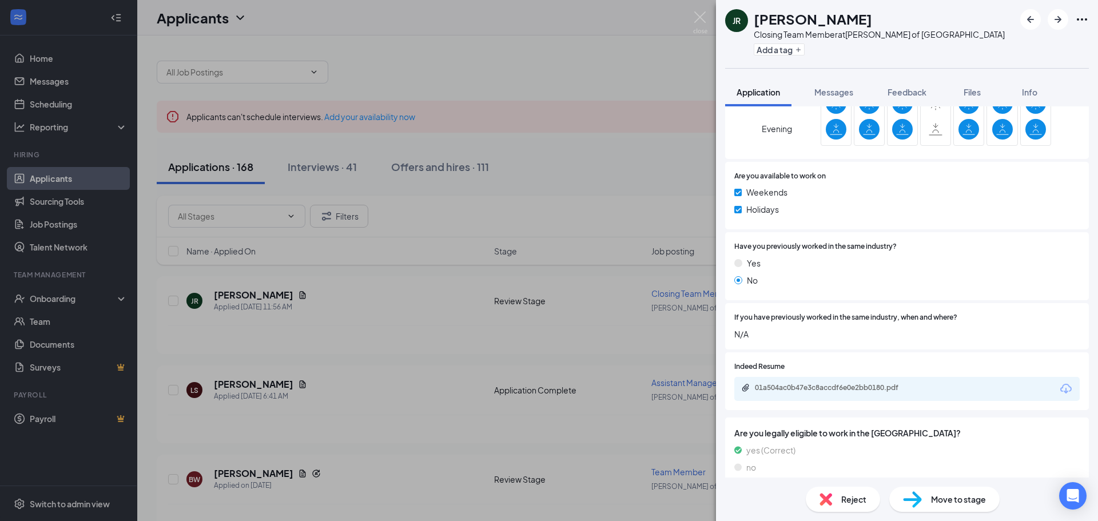
scroll to position [532, 0]
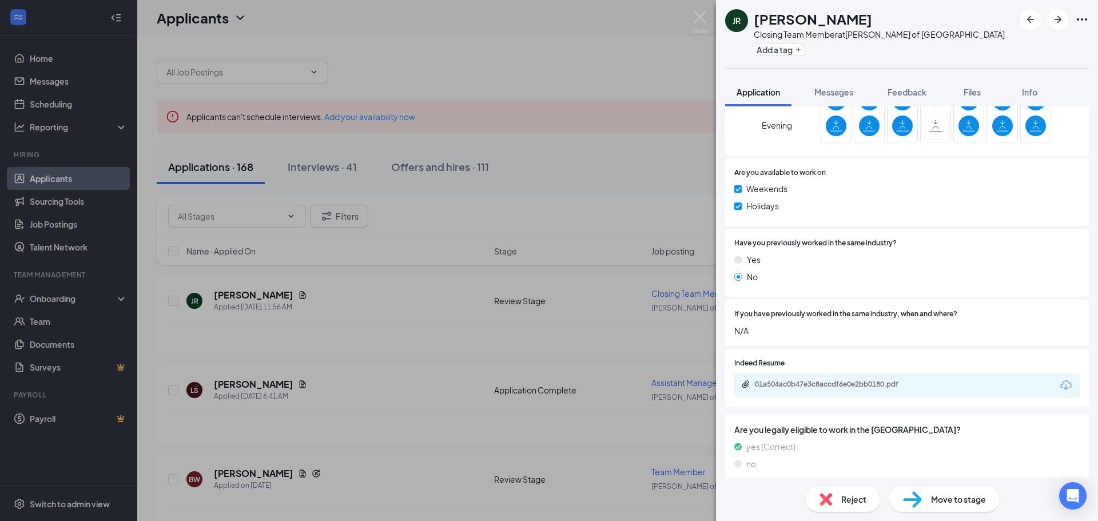
click at [871, 386] on div "01a504ac0b47e3c8accdf6e0e2bb0180.pdf" at bounding box center [906, 385] width 345 height 24
click at [873, 380] on div "01a504ac0b47e3c8accdf6e0e2bb0180.pdf" at bounding box center [833, 385] width 185 height 11
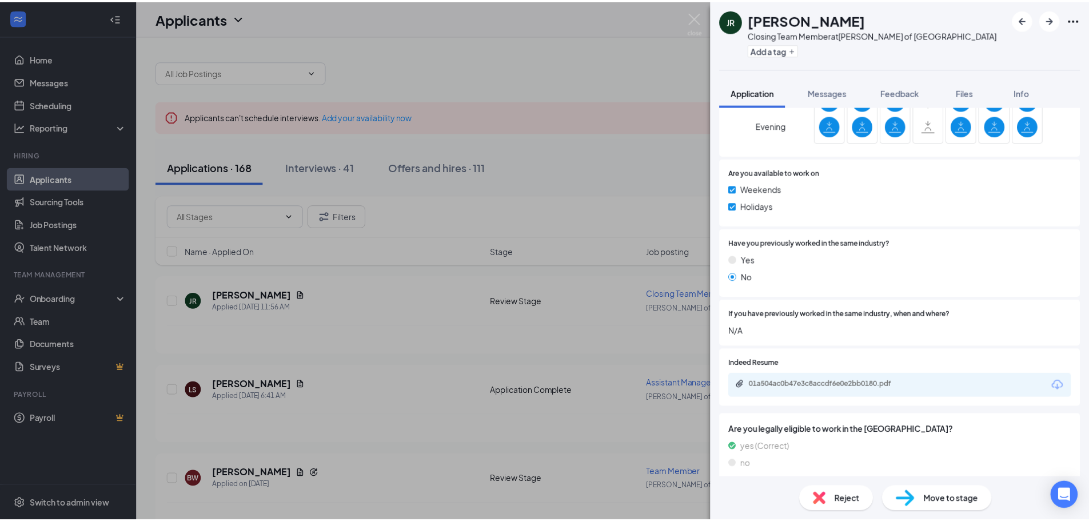
scroll to position [527, 0]
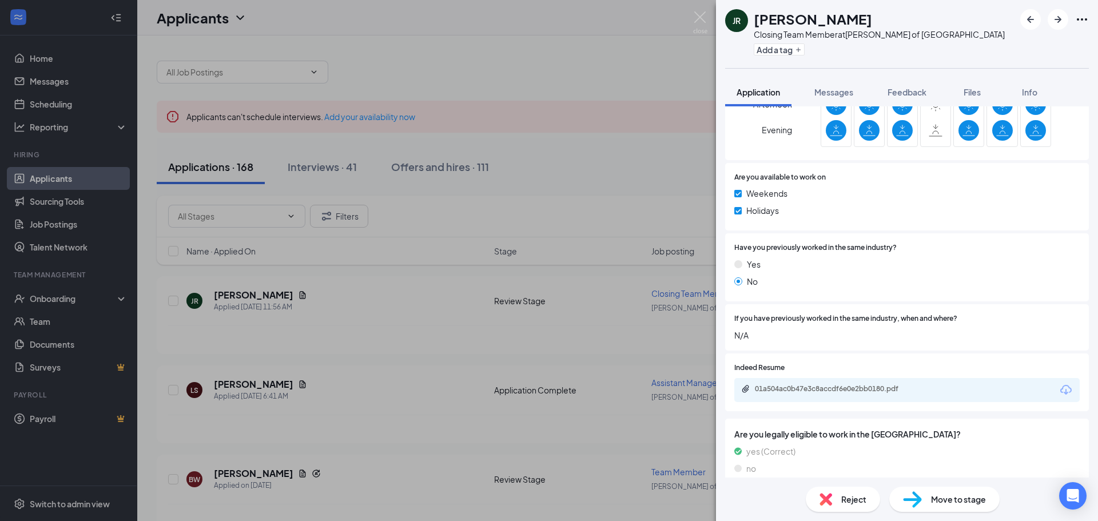
click at [629, 143] on div "JR [PERSON_NAME] Closing Team Member at [PERSON_NAME] of Inverness Add a tag Ap…" at bounding box center [549, 260] width 1098 height 521
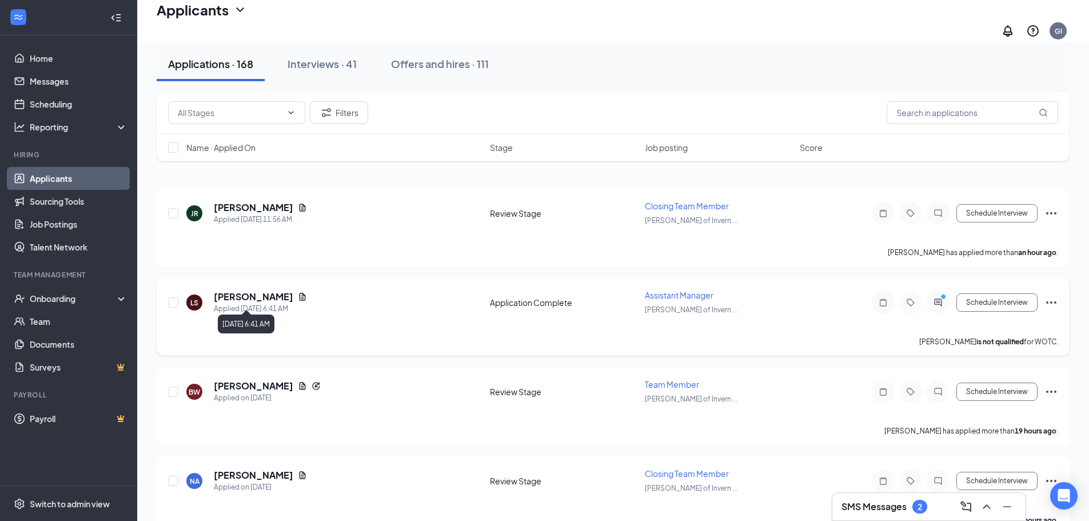
scroll to position [114, 0]
